Goal: Transaction & Acquisition: Purchase product/service

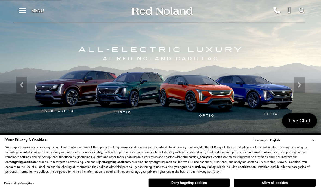
click at [24, 11] on span at bounding box center [22, 11] width 7 height 22
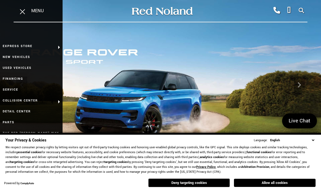
click at [15, 72] on link "Used Vehicles" at bounding box center [31, 68] width 63 height 11
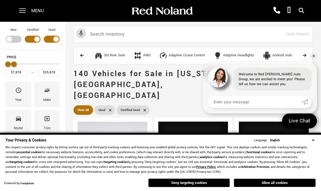
type input "$25,378"
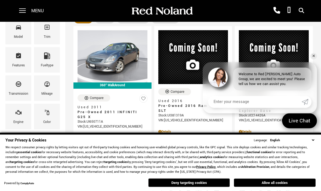
click at [46, 94] on div "Mileage" at bounding box center [46, 94] width 11 height 6
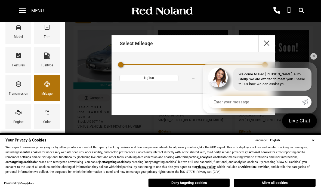
click at [317, 75] on div "Select Mileage 10,150 199,001 View 26 Matches" at bounding box center [193, 75] width 256 height 80
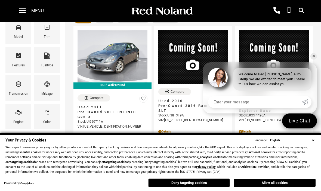
click at [42, 92] on div "Mileage" at bounding box center [46, 94] width 11 height 6
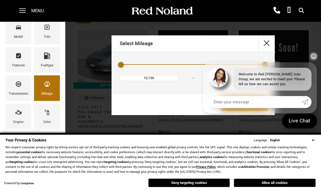
click at [315, 60] on link "✕" at bounding box center [313, 56] width 7 height 7
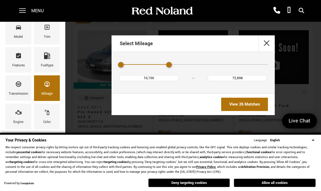
type input "93,814"
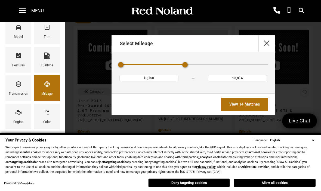
type input "$11,678"
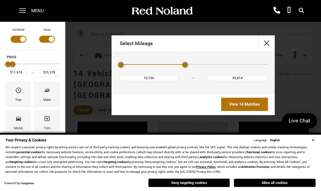
click at [258, 107] on link "View 14 Matches" at bounding box center [244, 104] width 47 height 13
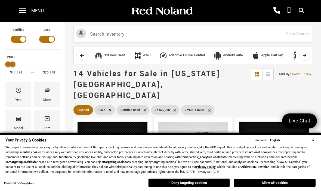
click at [196, 187] on button "Deny targeting cookies" at bounding box center [189, 182] width 82 height 9
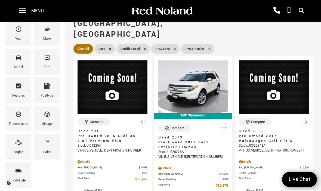
scroll to position [72, 0]
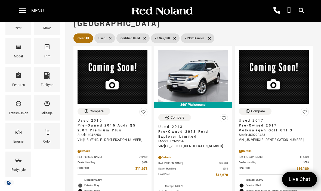
click at [301, 108] on button at bounding box center [305, 113] width 8 height 11
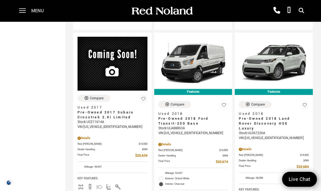
scroll to position [577, 0]
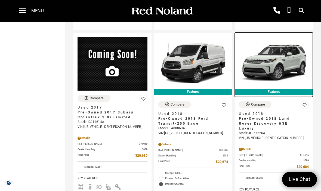
click at [300, 73] on img at bounding box center [274, 63] width 70 height 52
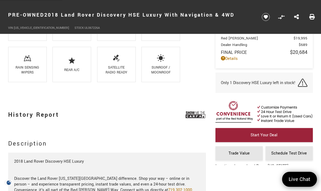
scroll to position [577, 0]
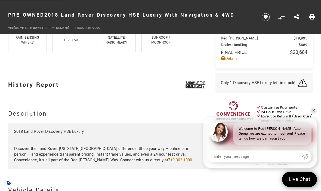
click at [191, 84] on img at bounding box center [196, 85] width 20 height 14
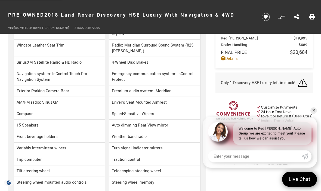
scroll to position [802, 0]
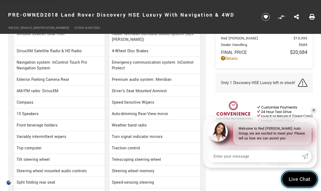
click at [295, 183] on span "Live Chat" at bounding box center [299, 179] width 27 height 7
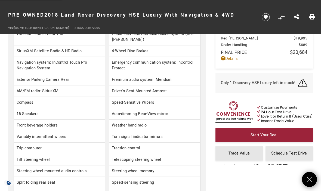
click at [14, 119] on li "15 Speakers" at bounding box center [59, 113] width 91 height 11
click at [308, 183] on icon "Close" at bounding box center [309, 179] width 7 height 7
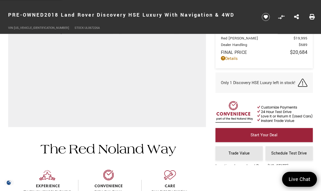
scroll to position [0, 0]
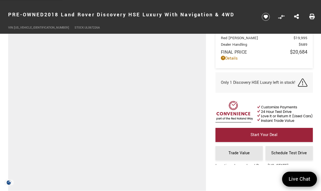
click at [227, 58] on link "Details" at bounding box center [264, 59] width 86 height 6
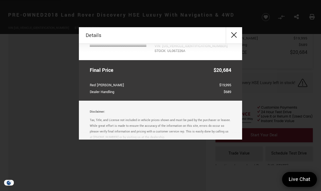
scroll to position [54, 0]
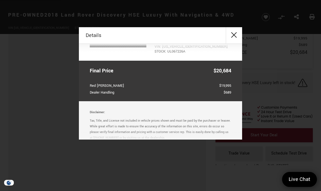
click at [235, 34] on button "close" at bounding box center [234, 35] width 16 height 16
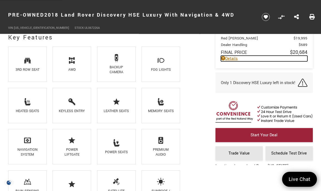
scroll to position [427, 0]
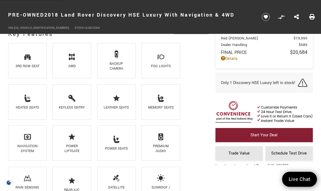
click at [302, 135] on link "Start Your Deal" at bounding box center [263, 135] width 97 height 14
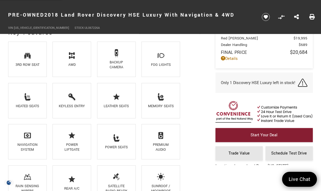
scroll to position [437, 0]
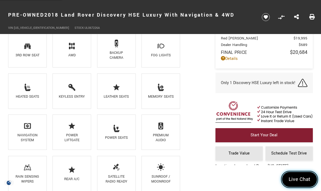
click at [300, 177] on span "Live Chat" at bounding box center [299, 179] width 27 height 7
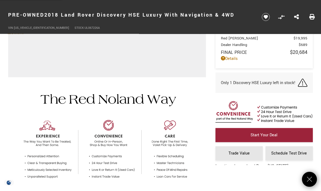
scroll to position [167, 0]
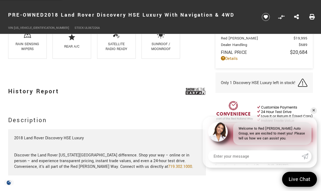
scroll to position [571, 0]
click at [315, 114] on link "✕" at bounding box center [313, 110] width 7 height 7
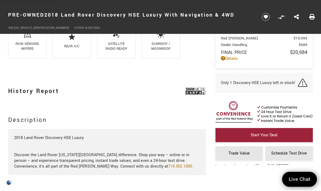
scroll to position [571, 0]
click at [199, 91] on img at bounding box center [196, 91] width 20 height 14
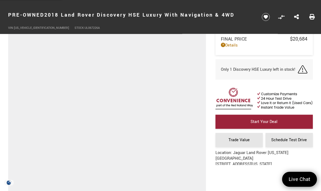
scroll to position [13, 0]
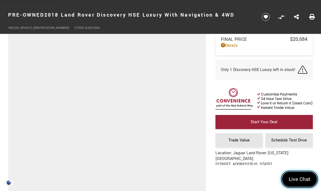
click at [299, 183] on link "Live Chat" at bounding box center [299, 179] width 35 height 15
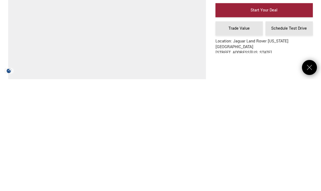
scroll to position [112, 0]
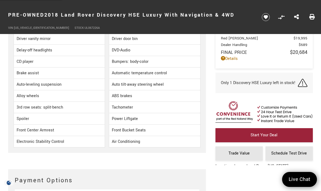
scroll to position [1197, 0]
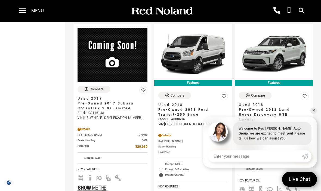
scroll to position [591, 0]
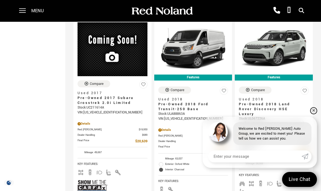
click at [313, 114] on link "✕" at bounding box center [313, 110] width 7 height 7
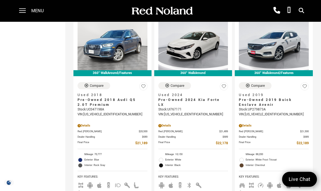
scroll to position [825, 0]
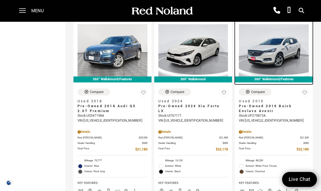
click at [282, 51] on img at bounding box center [274, 50] width 70 height 52
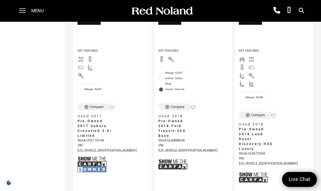
scroll to position [424, 0]
